Goal: Transaction & Acquisition: Purchase product/service

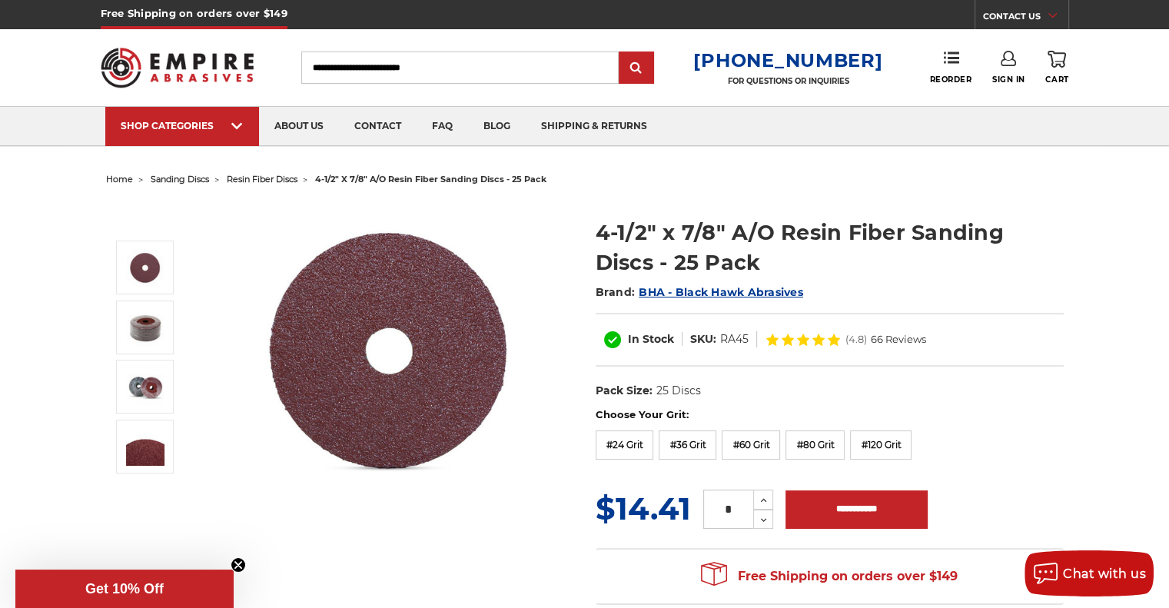
click at [258, 180] on span "resin fiber discs" at bounding box center [262, 179] width 71 height 11
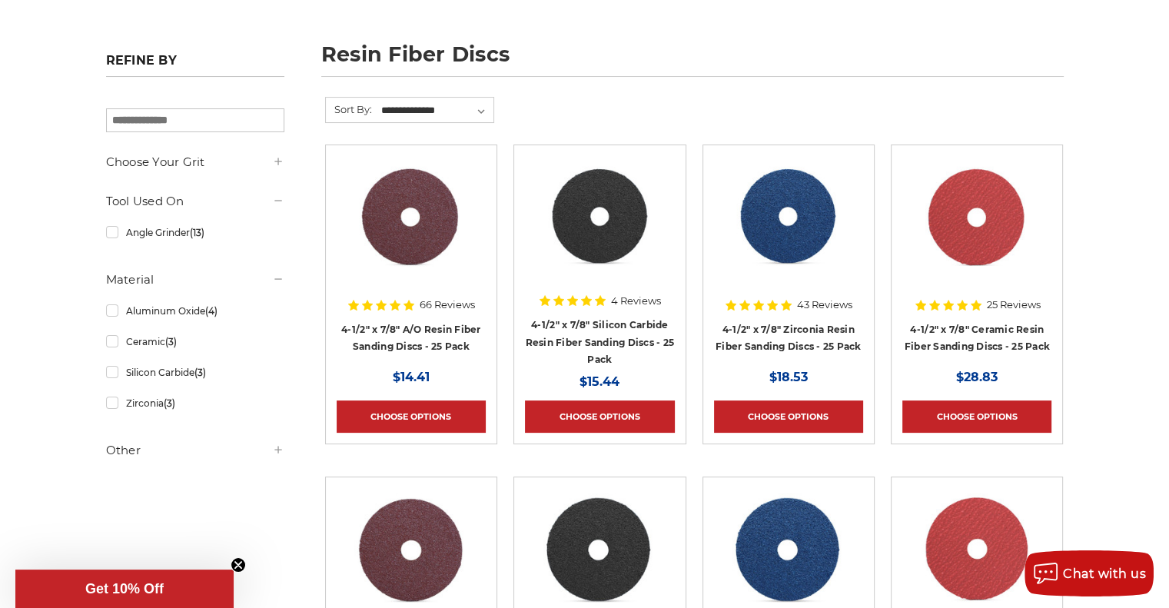
scroll to position [230, 0]
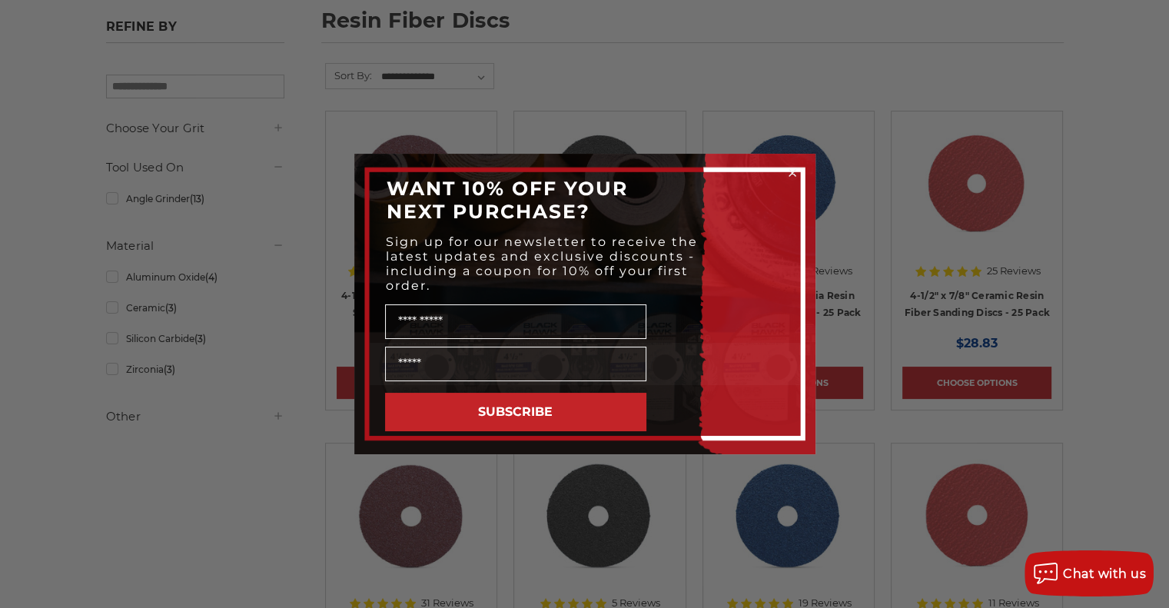
click at [789, 171] on circle "Close dialog" at bounding box center [791, 173] width 15 height 15
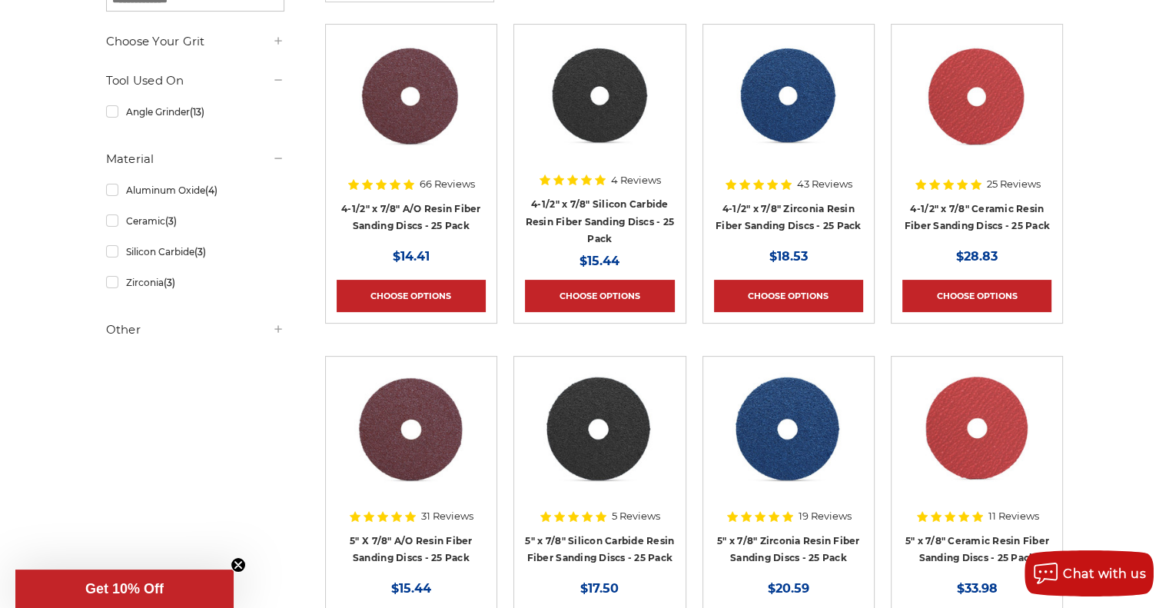
scroll to position [307, 0]
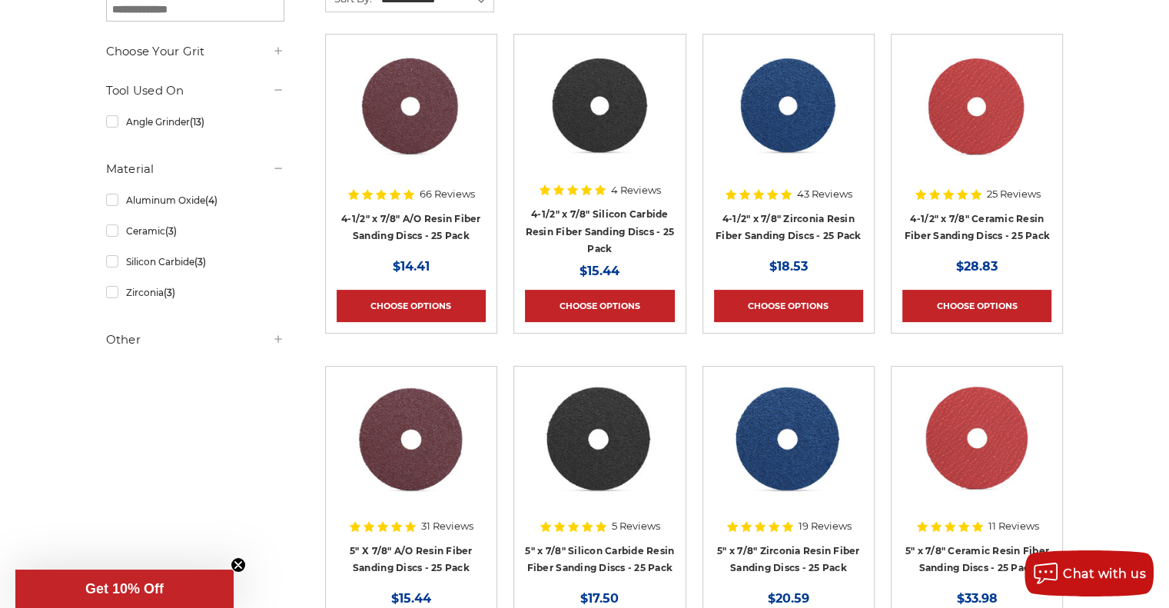
click at [976, 128] on img at bounding box center [976, 106] width 124 height 123
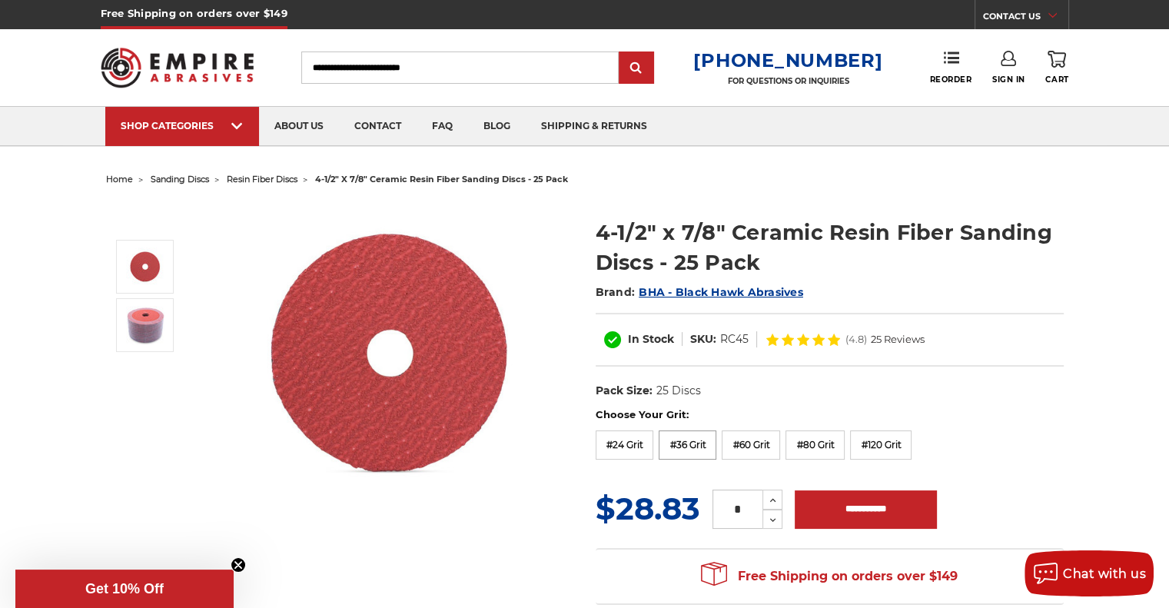
click at [685, 439] on label "#36 Grit" at bounding box center [687, 444] width 58 height 29
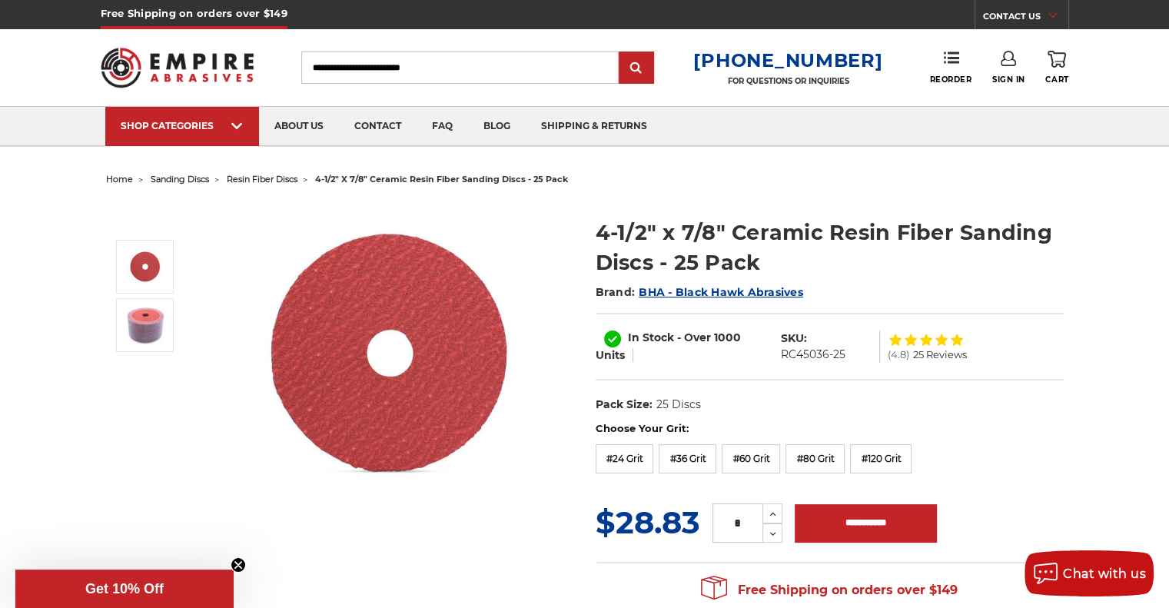
click at [337, 350] on img at bounding box center [390, 353] width 307 height 305
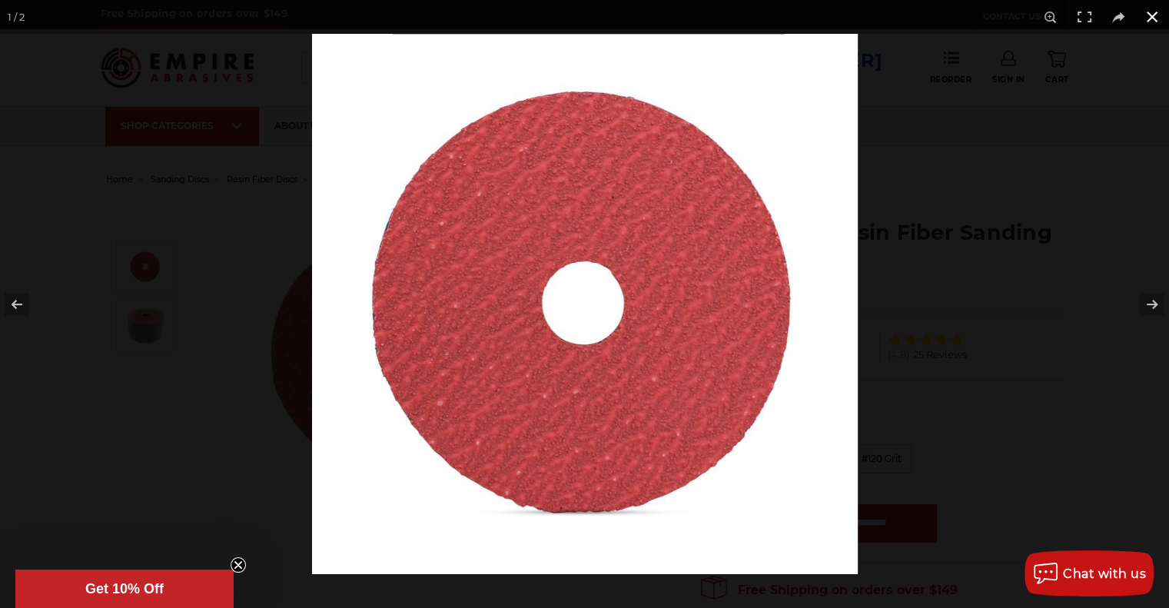
click at [1148, 14] on button at bounding box center [1152, 17] width 34 height 34
